Goal: Task Accomplishment & Management: Manage account settings

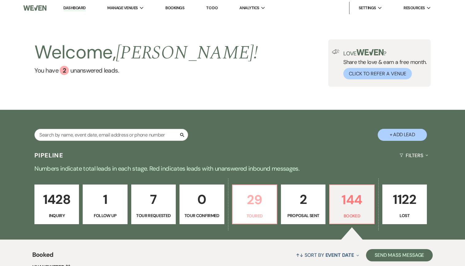
click at [260, 202] on p "29" at bounding box center [254, 199] width 37 height 21
select select "5"
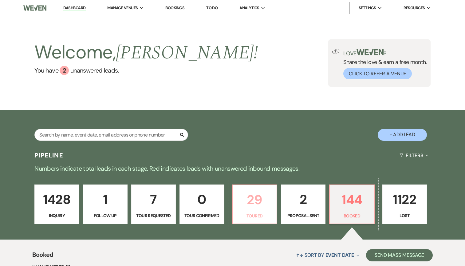
select select "5"
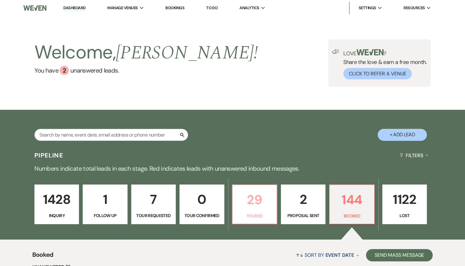
select select "5"
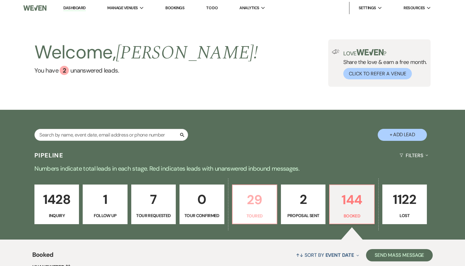
select select "5"
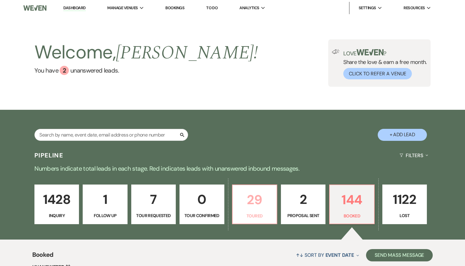
select select "5"
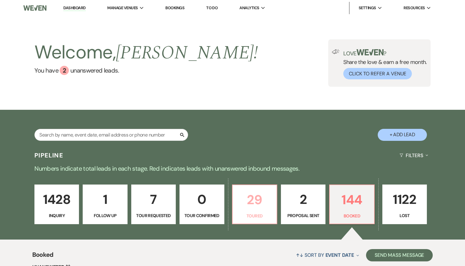
select select "5"
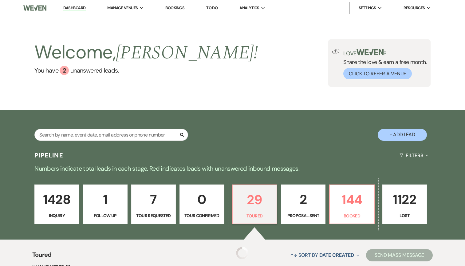
select select "5"
